Goal: Communication & Community: Answer question/provide support

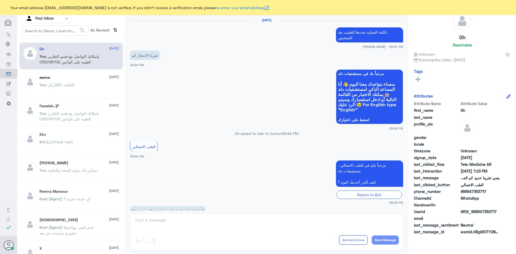
scroll to position [229, 0]
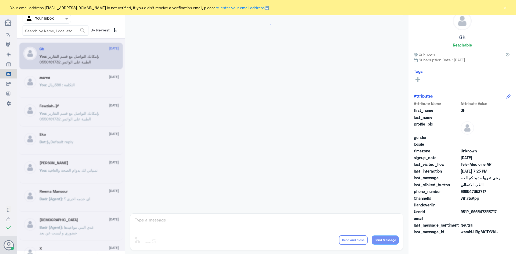
scroll to position [229, 0]
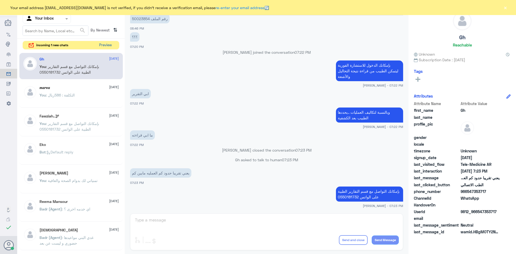
click at [112, 47] on button "Preview" at bounding box center [105, 45] width 17 height 8
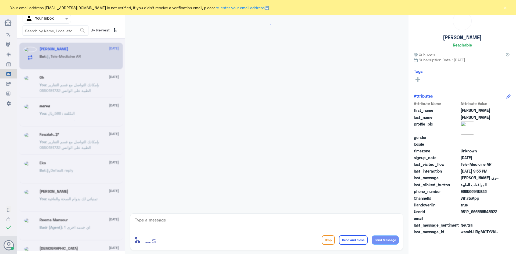
scroll to position [100, 0]
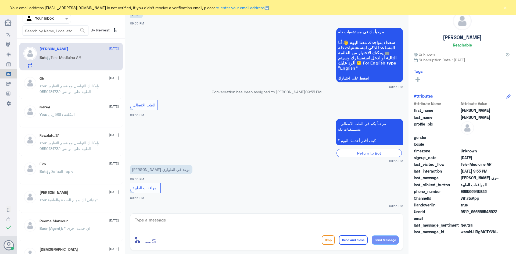
click at [243, 218] on textarea at bounding box center [266, 222] width 265 height 13
click at [506, 9] on button "×" at bounding box center [505, 7] width 5 height 5
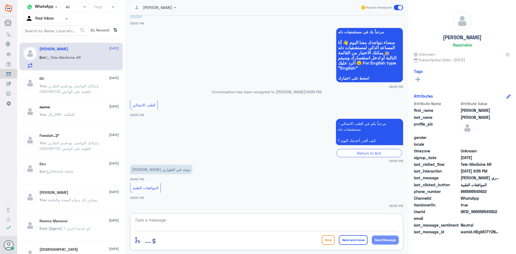
click at [355, 227] on textarea at bounding box center [266, 222] width 265 height 13
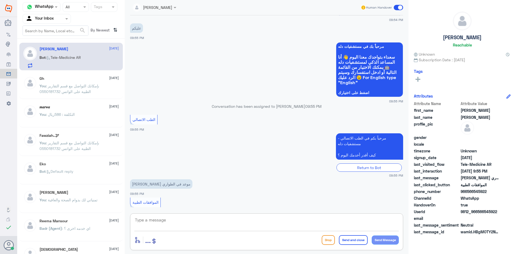
scroll to position [73, 0]
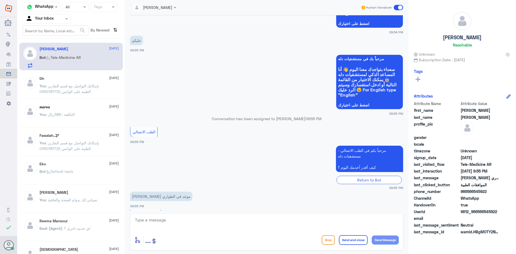
click at [396, 6] on span at bounding box center [398, 7] width 9 height 5
click at [0, 0] on input "checkbox" at bounding box center [0, 0] width 0 height 0
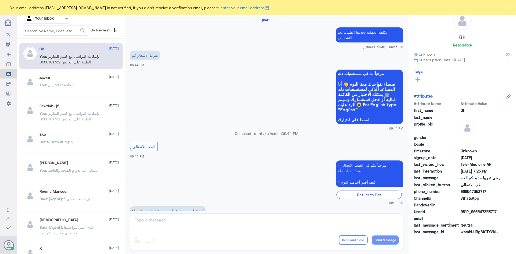
scroll to position [229, 0]
